Goal: Task Accomplishment & Management: Manage account settings

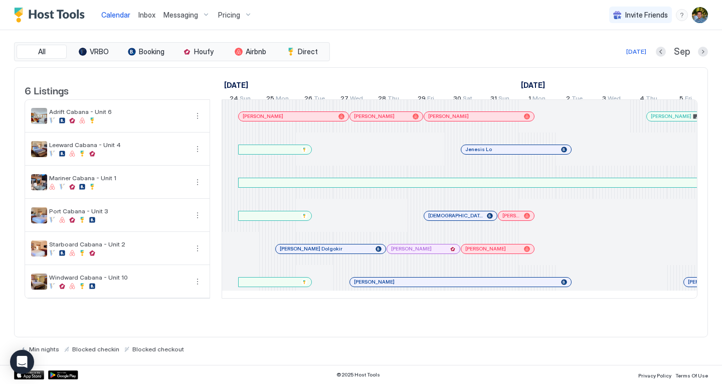
scroll to position [0, 557]
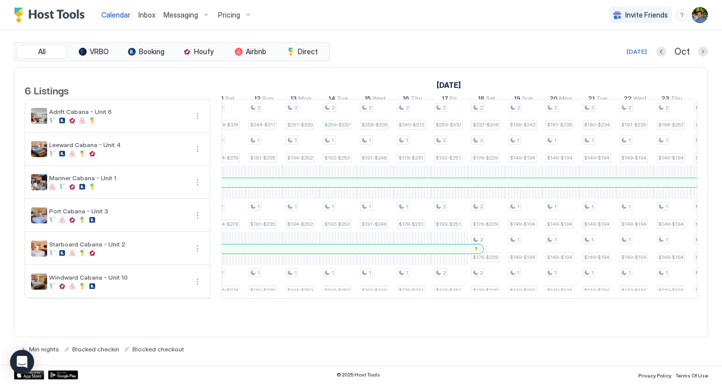
scroll to position [0, 1103]
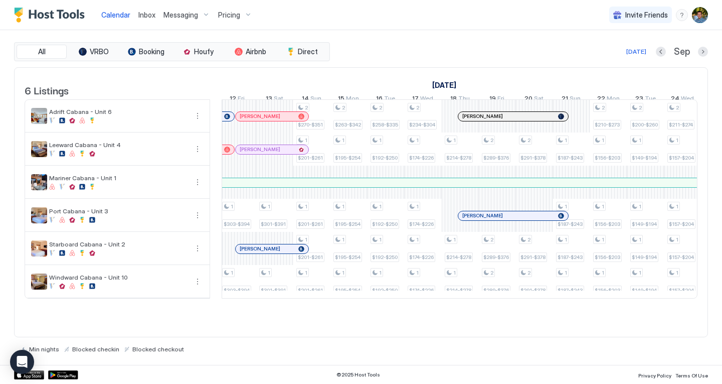
click at [226, 15] on span "Pricing" at bounding box center [229, 15] width 22 height 9
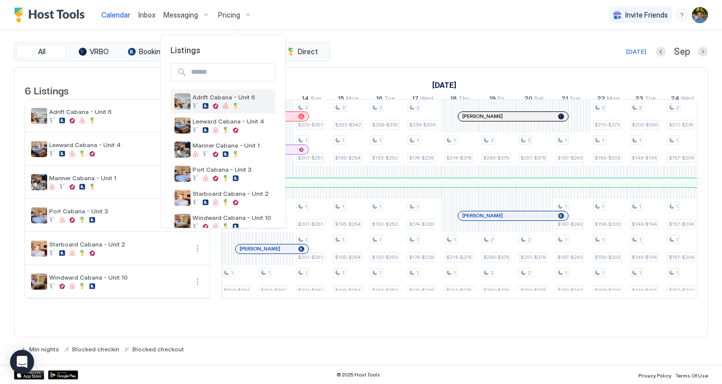
click at [214, 90] on div "Adrift Cabana - Unit 6" at bounding box center [223, 101] width 105 height 24
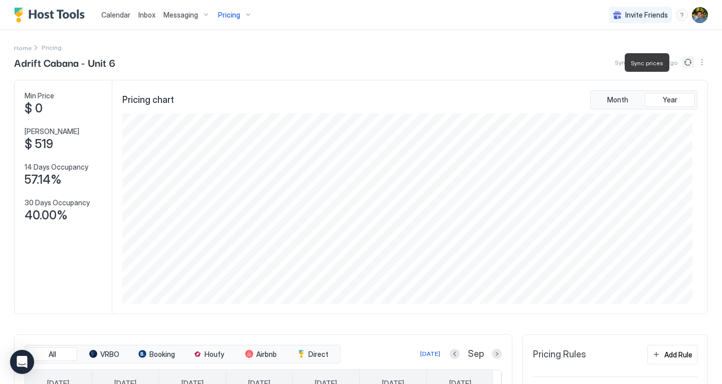
click at [682, 59] on button "Sync prices" at bounding box center [688, 62] width 12 height 12
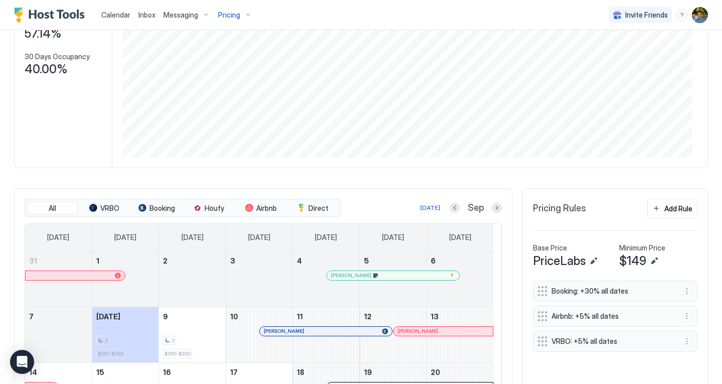
scroll to position [147, 0]
click at [649, 266] on button "Edit" at bounding box center [655, 260] width 12 height 12
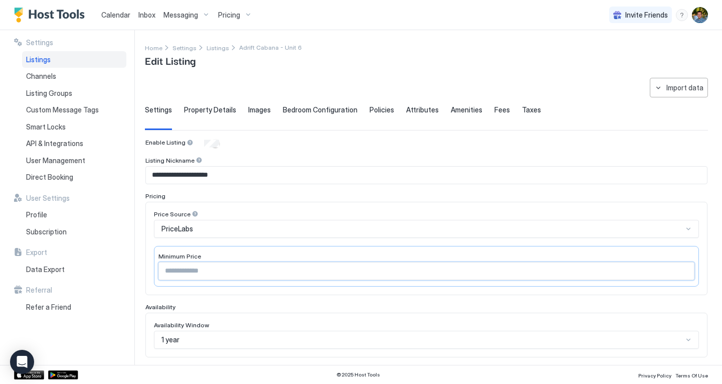
click at [188, 275] on input "***" at bounding box center [426, 270] width 535 height 17
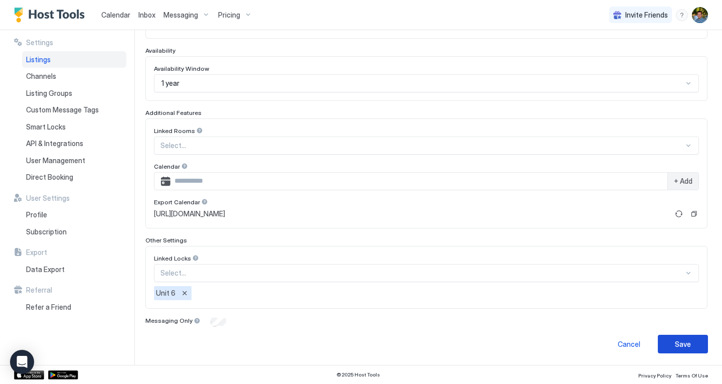
type input "***"
click at [682, 346] on div "Save" at bounding box center [683, 344] width 16 height 11
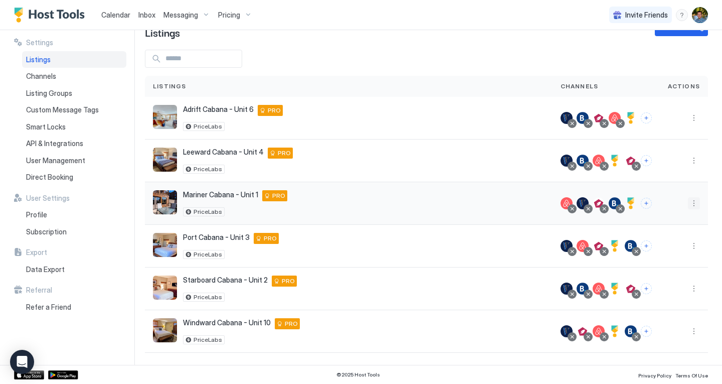
click at [688, 200] on button "More options" at bounding box center [694, 203] width 12 height 12
click at [656, 232] on span "Pricing" at bounding box center [652, 234] width 20 height 8
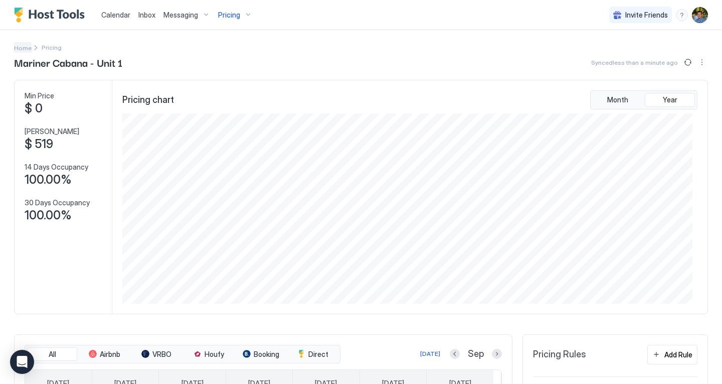
click at [22, 44] on span "Home" at bounding box center [23, 48] width 18 height 8
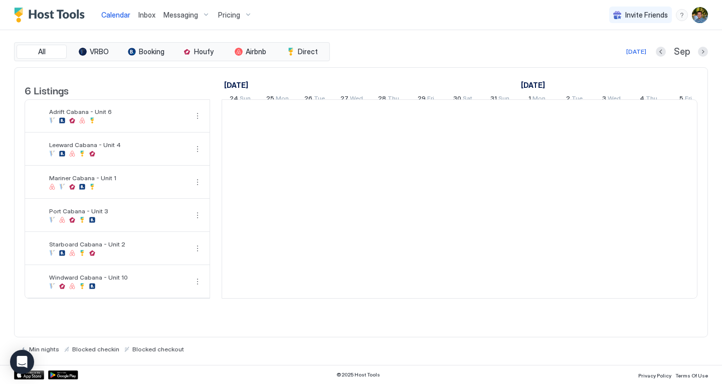
scroll to position [0, 557]
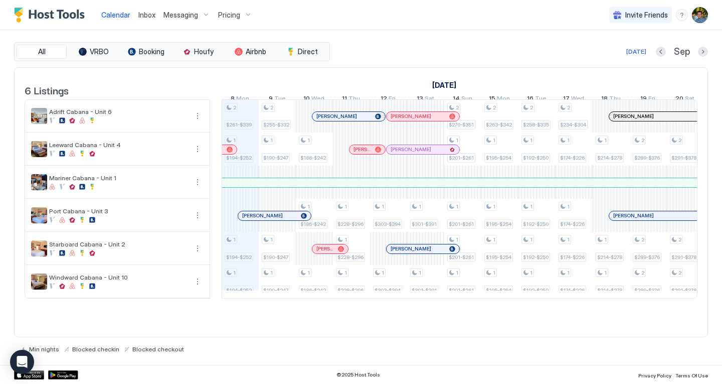
click at [230, 13] on span "Pricing" at bounding box center [229, 15] width 22 height 9
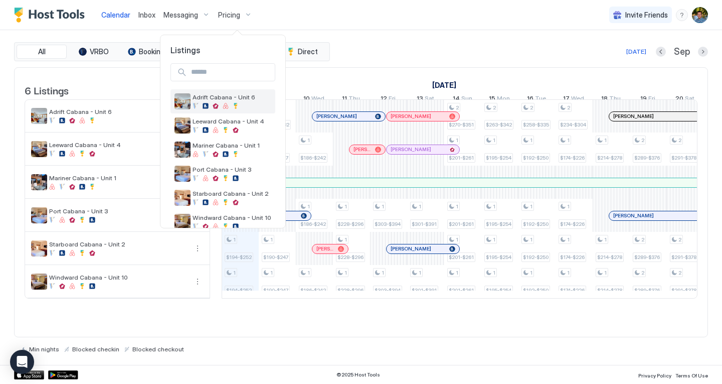
click at [232, 97] on span "Adrift Cabana - Unit 6" at bounding box center [232, 97] width 79 height 8
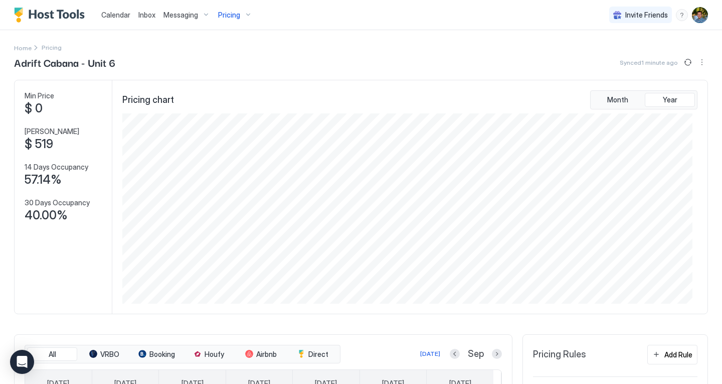
click at [435, 18] on div "Calendar Inbox Messaging Pricing Invite Friends DC" at bounding box center [361, 15] width 722 height 30
